Goal: Transaction & Acquisition: Obtain resource

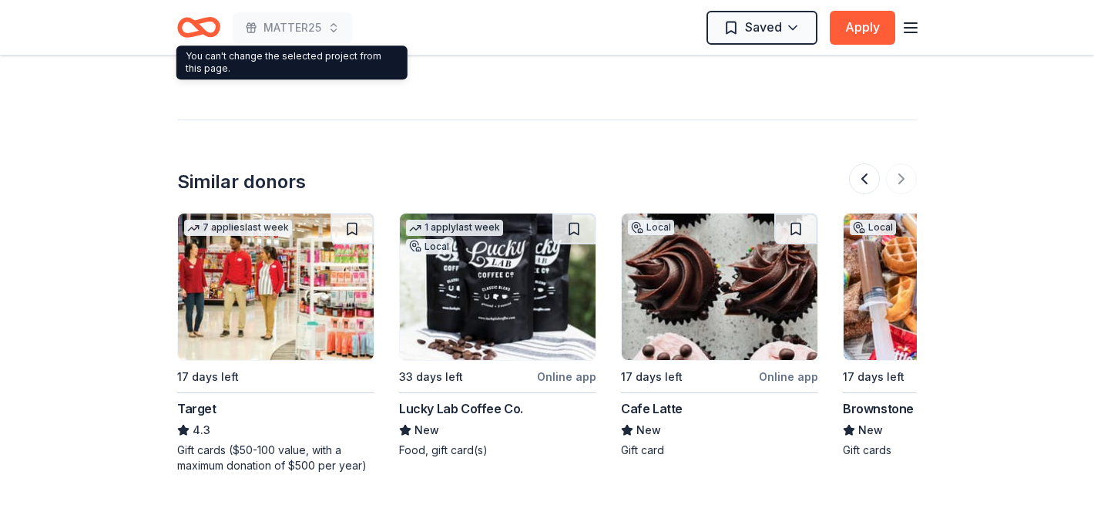
scroll to position [0, 1455]
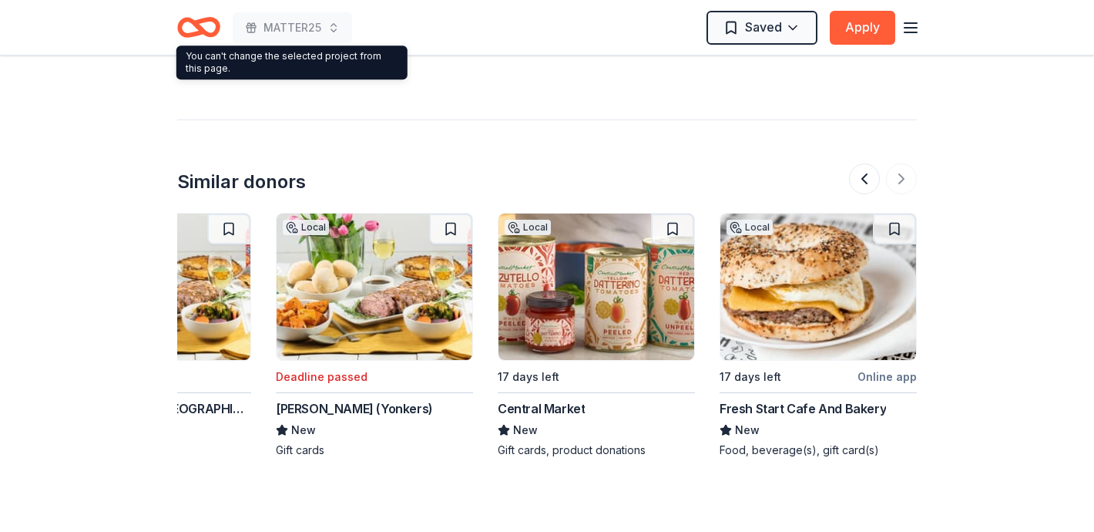
click at [910, 29] on icon "button" at bounding box center [910, 27] width 18 height 18
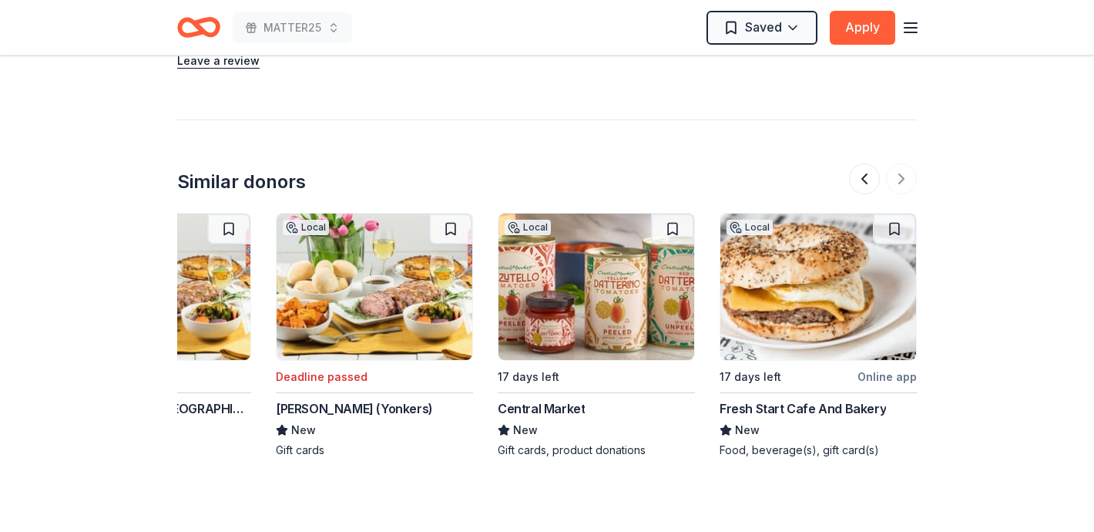
click at [899, 180] on div at bounding box center [883, 178] width 68 height 31
click at [786, 310] on img at bounding box center [818, 286] width 196 height 146
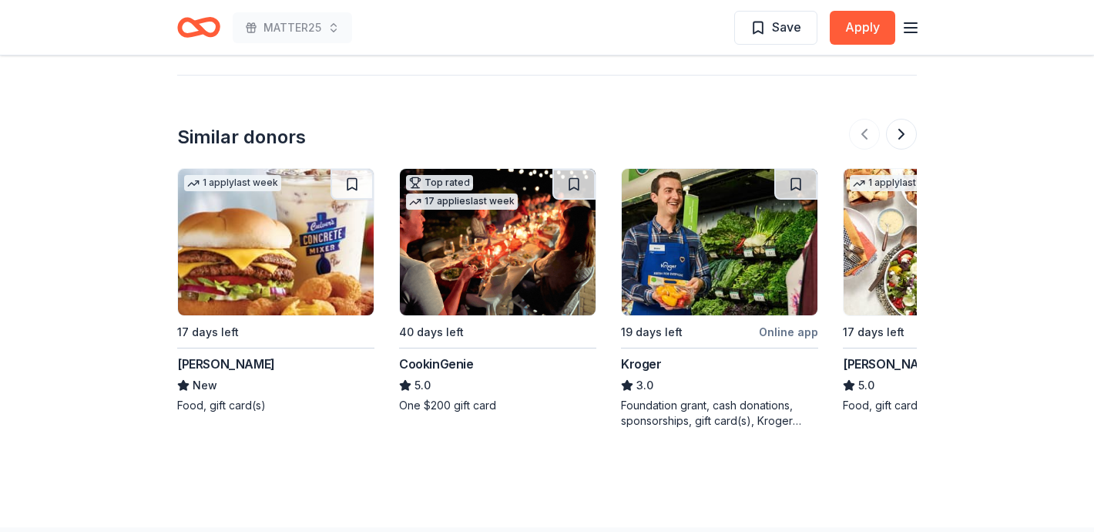
scroll to position [1395, 0]
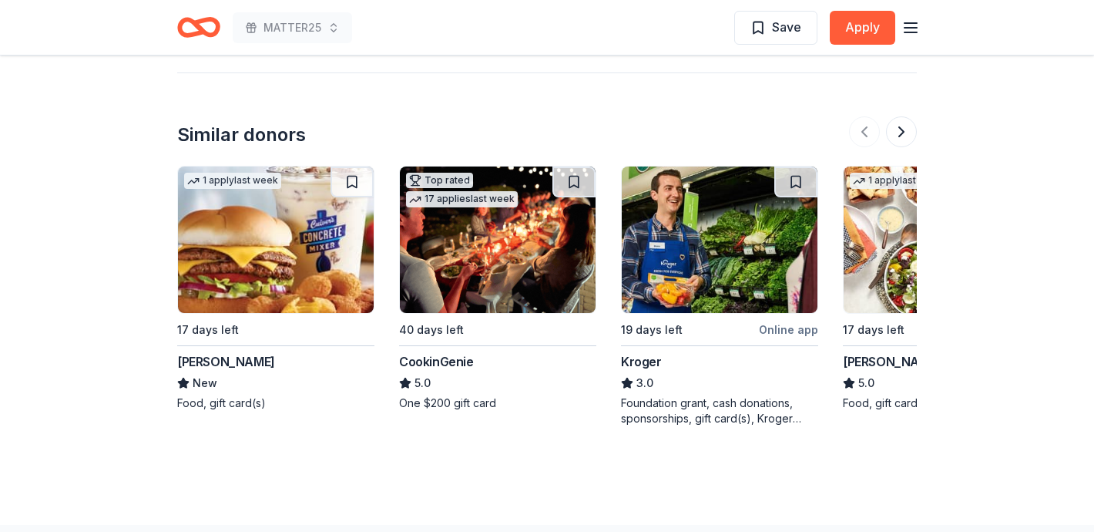
click at [906, 130] on button at bounding box center [901, 131] width 31 height 31
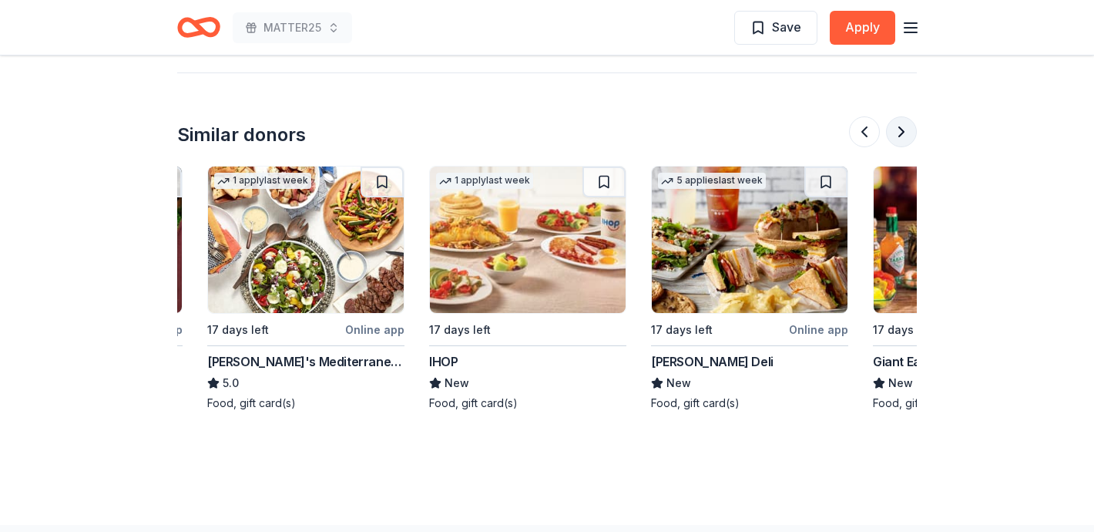
scroll to position [0, 666]
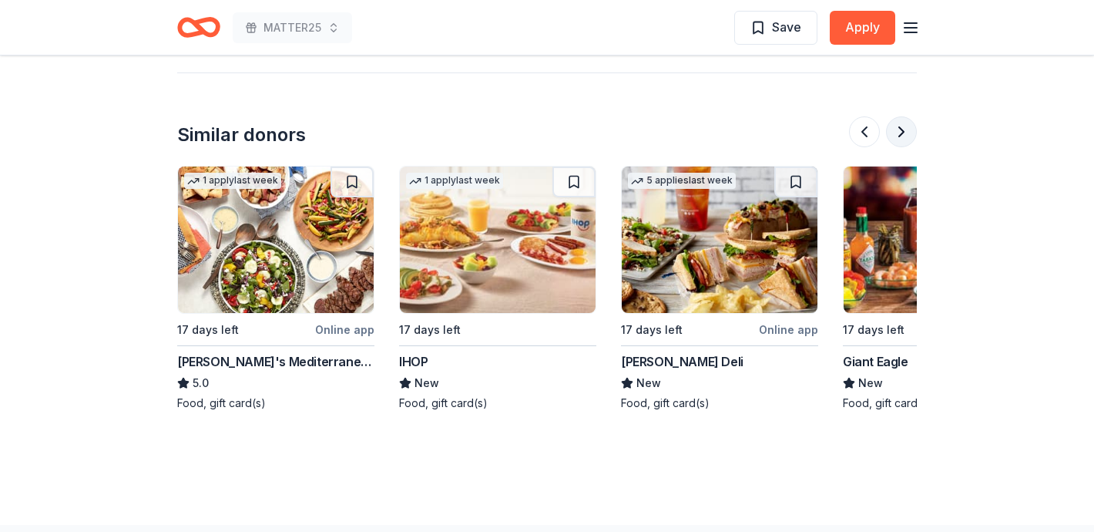
click at [906, 130] on button at bounding box center [901, 131] width 31 height 31
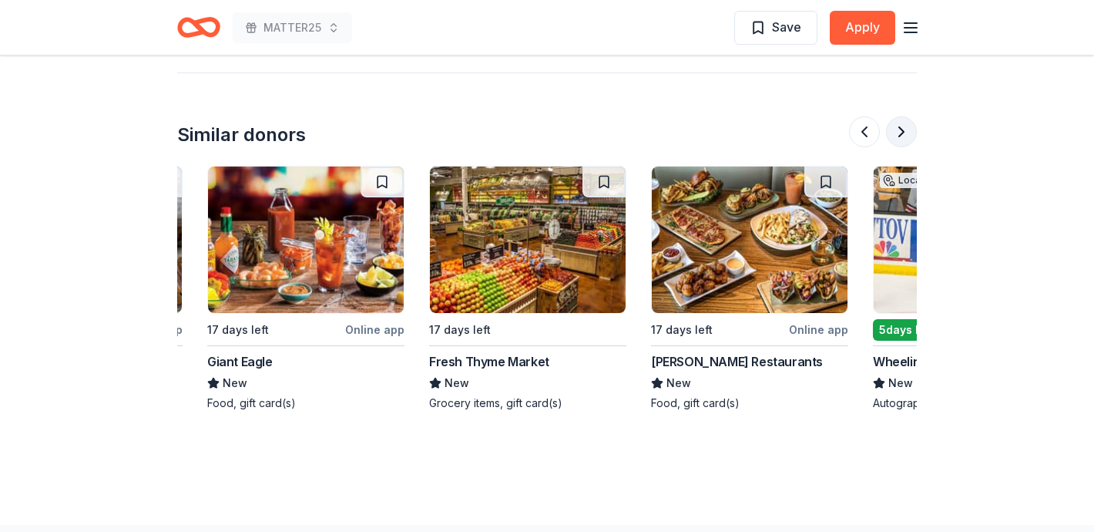
scroll to position [0, 1331]
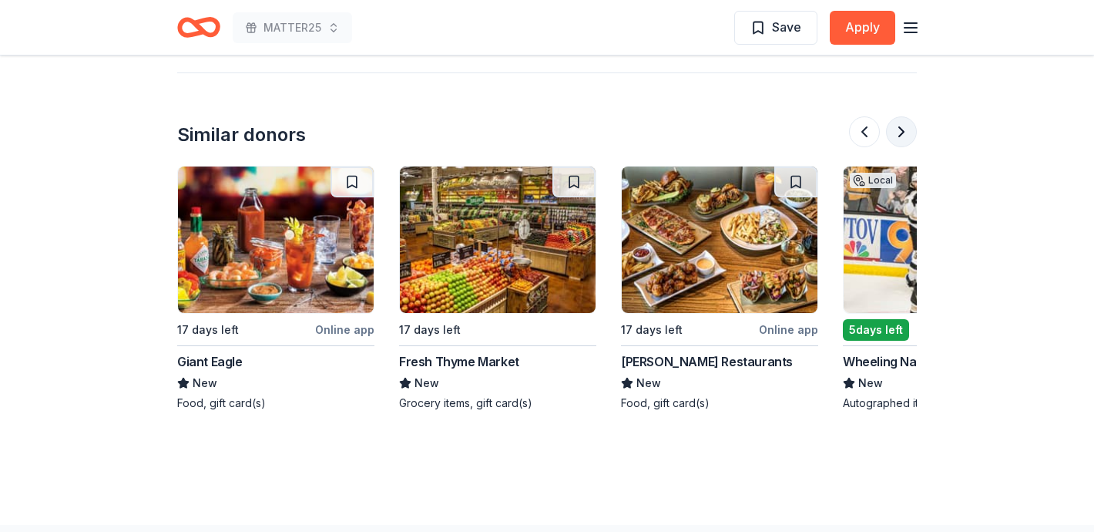
click at [906, 130] on button at bounding box center [901, 131] width 31 height 31
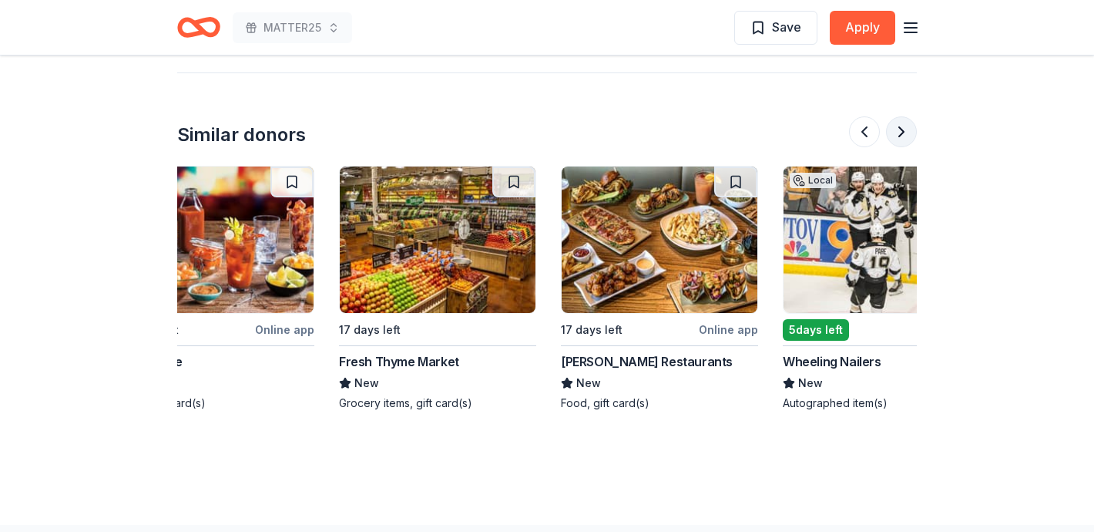
scroll to position [0, 1455]
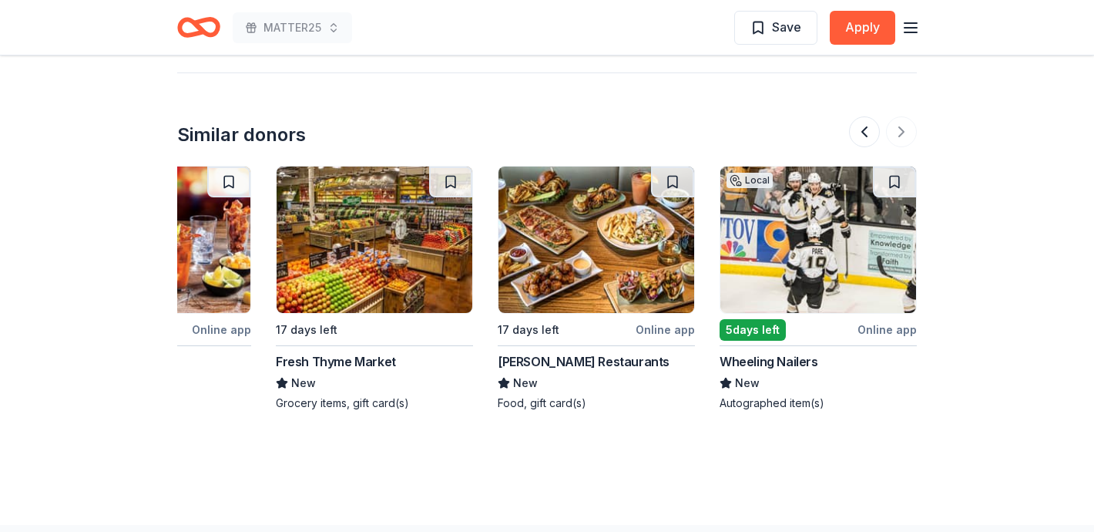
click at [792, 359] on div "Wheeling Nailers" at bounding box center [769, 361] width 99 height 18
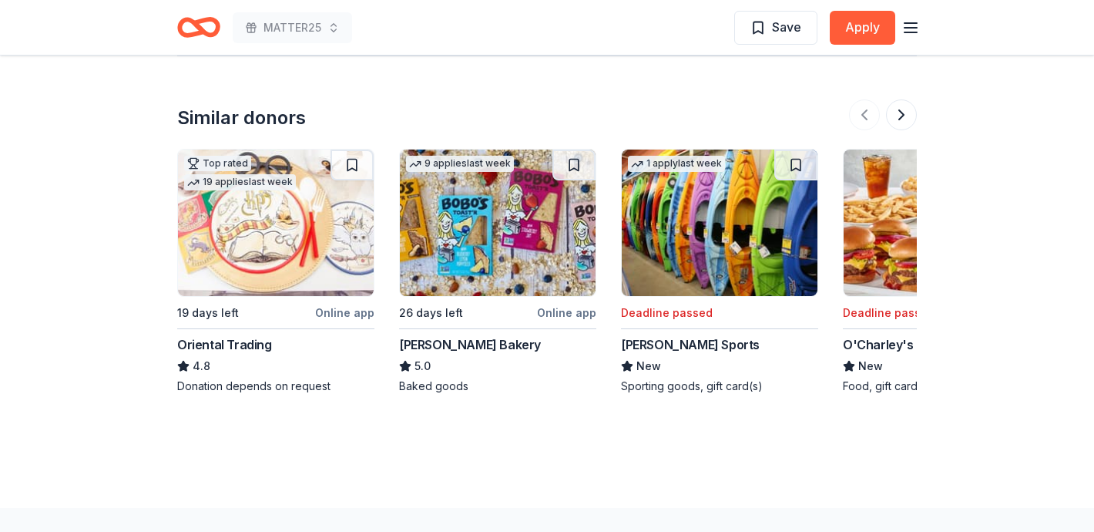
scroll to position [1481, 0]
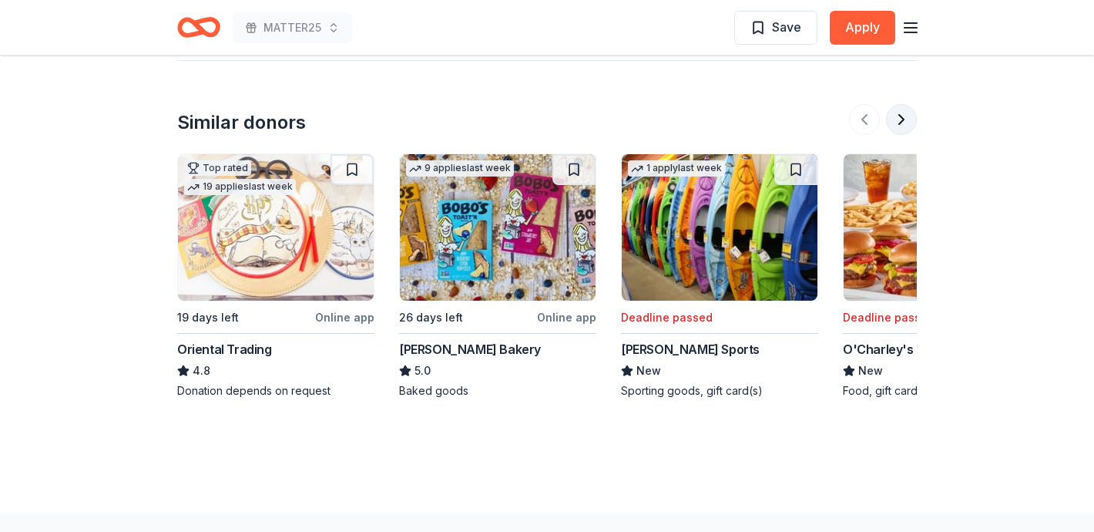
click at [909, 118] on button at bounding box center [901, 119] width 31 height 31
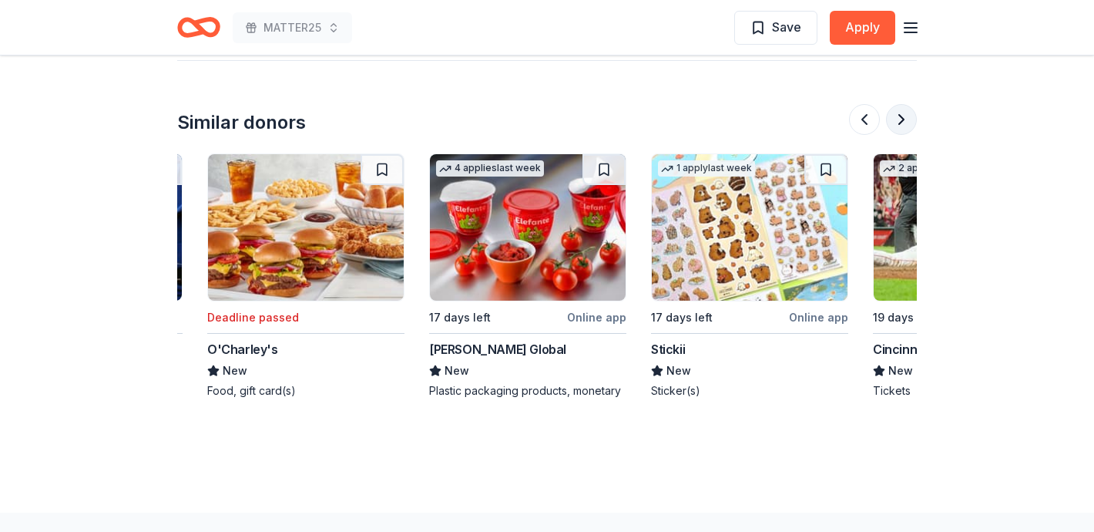
scroll to position [0, 666]
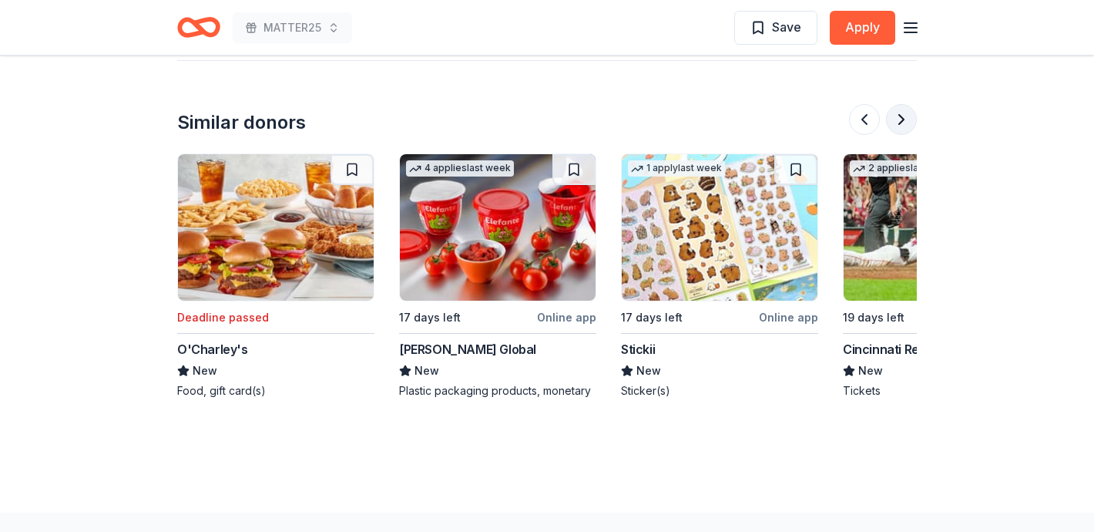
click at [909, 118] on button at bounding box center [901, 119] width 31 height 31
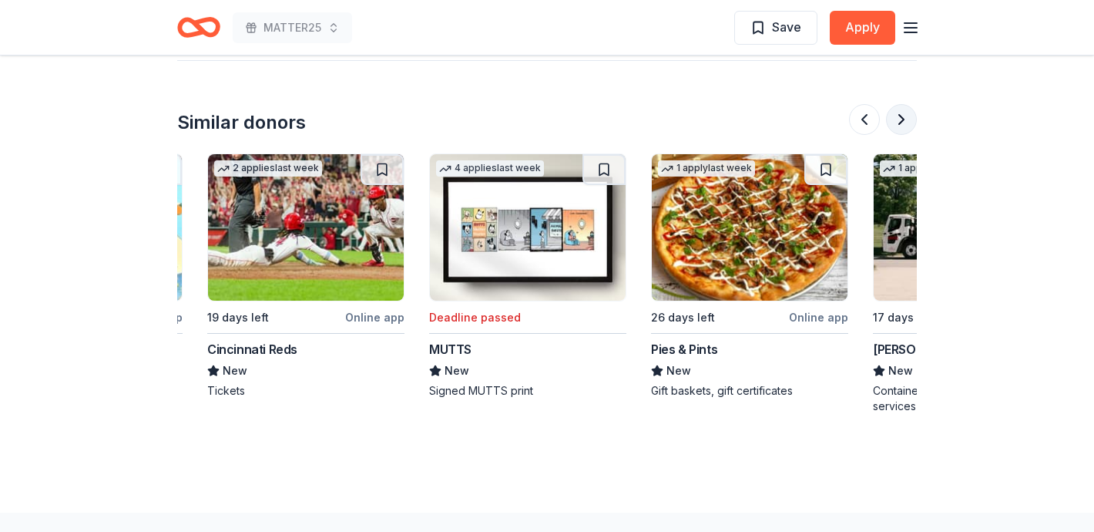
scroll to position [0, 1331]
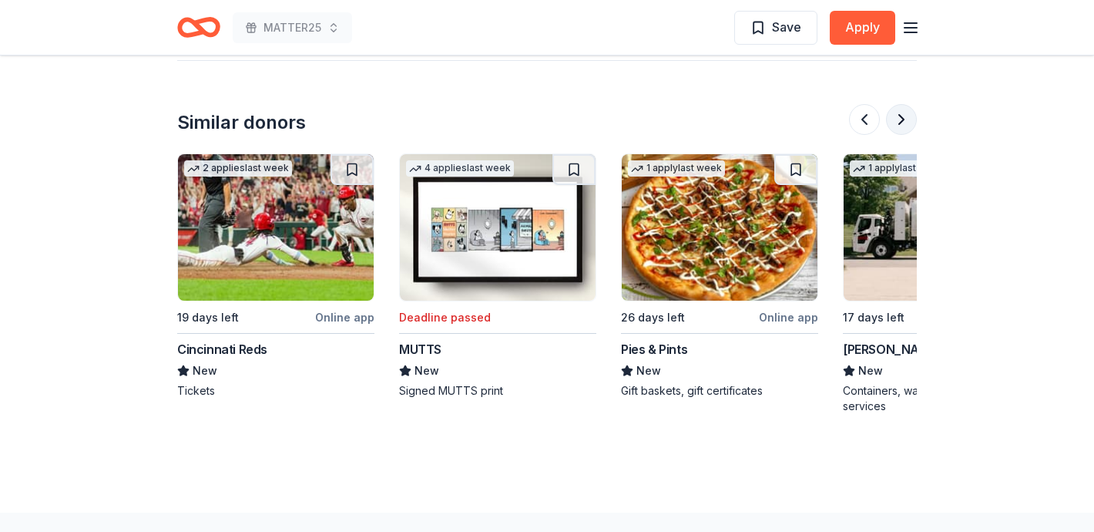
click at [909, 118] on button at bounding box center [901, 119] width 31 height 31
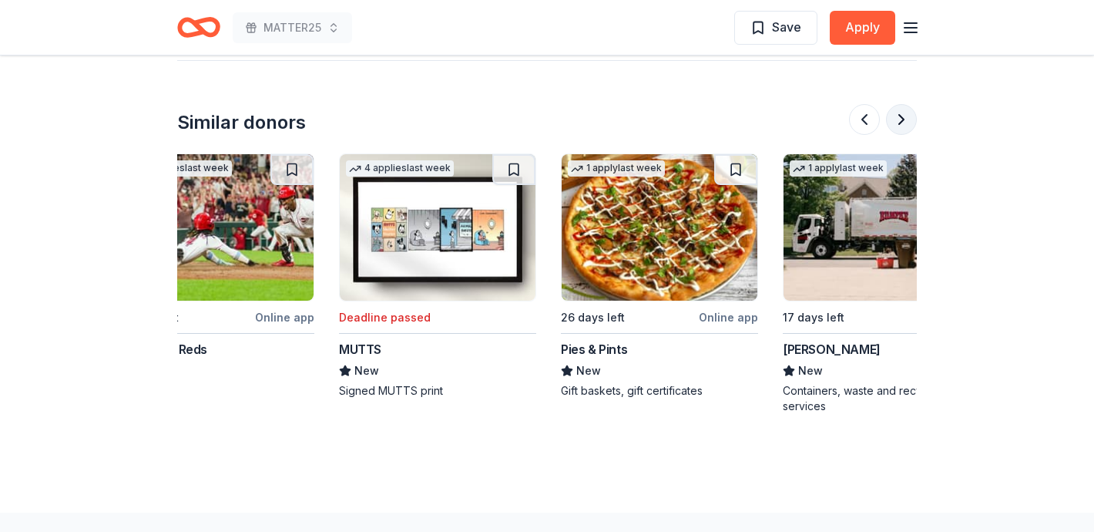
scroll to position [0, 1455]
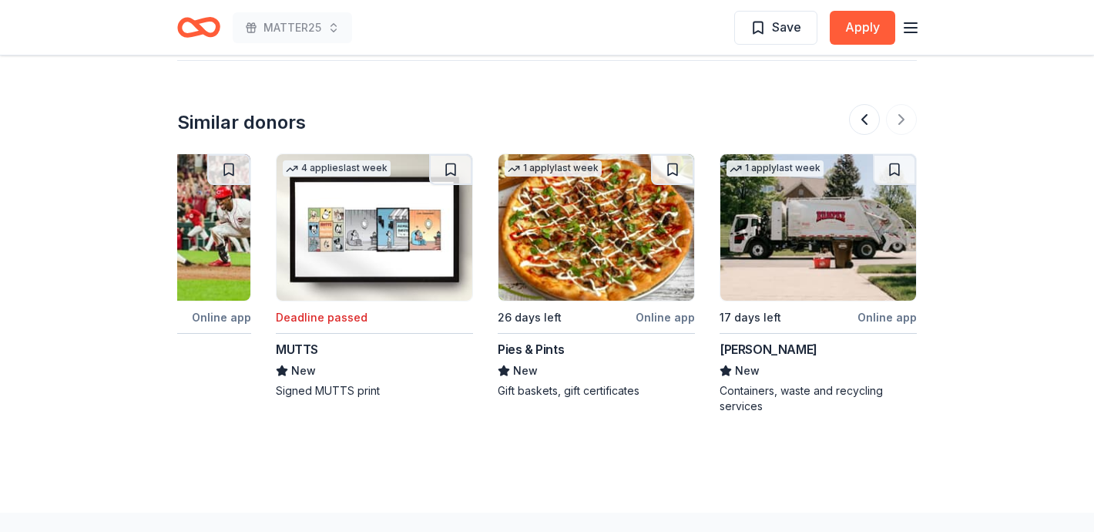
click at [902, 121] on div at bounding box center [883, 119] width 68 height 31
click at [819, 389] on div "Containers, waste and recycling services" at bounding box center [818, 398] width 197 height 31
click at [571, 391] on div "Gift baskets, gift certificates" at bounding box center [596, 390] width 197 height 15
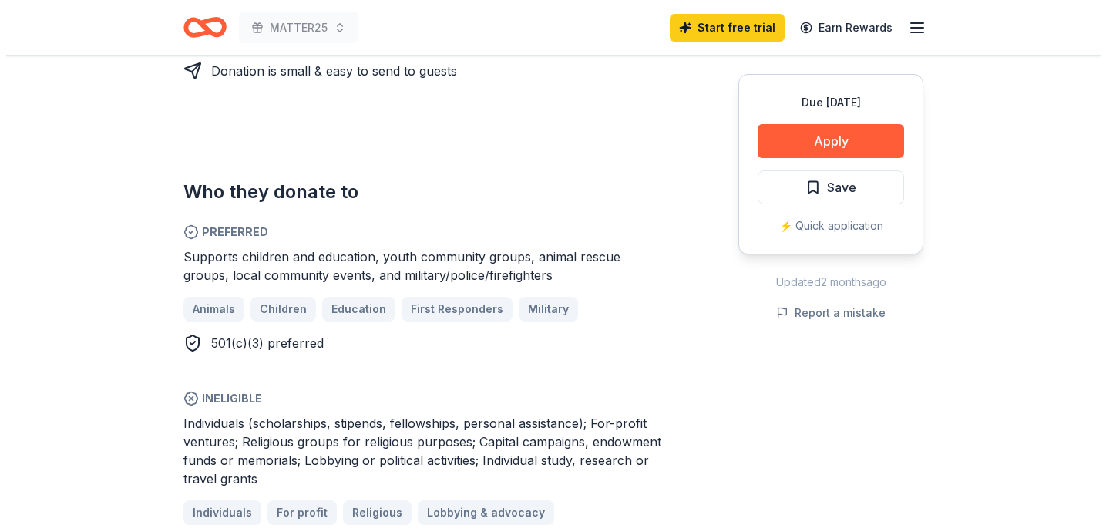
scroll to position [790, 0]
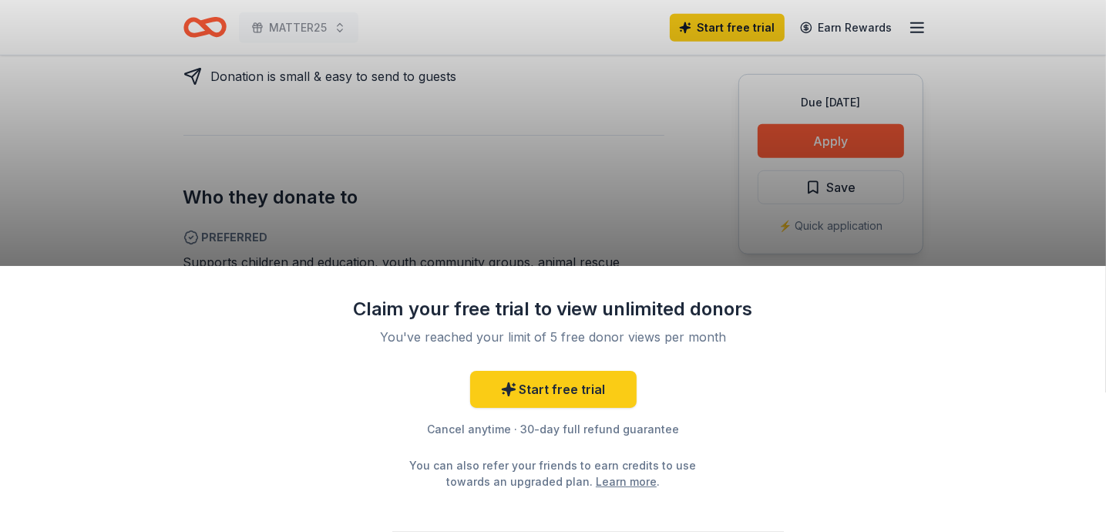
click at [1022, 183] on div "Claim your free trial to view unlimited donors You've reached your limit of 5 f…" at bounding box center [553, 266] width 1106 height 532
click at [546, 207] on div "Claim your free trial to view unlimited donors You've reached your limit of 5 f…" at bounding box center [553, 266] width 1106 height 532
